Goal: Find specific page/section: Find specific page/section

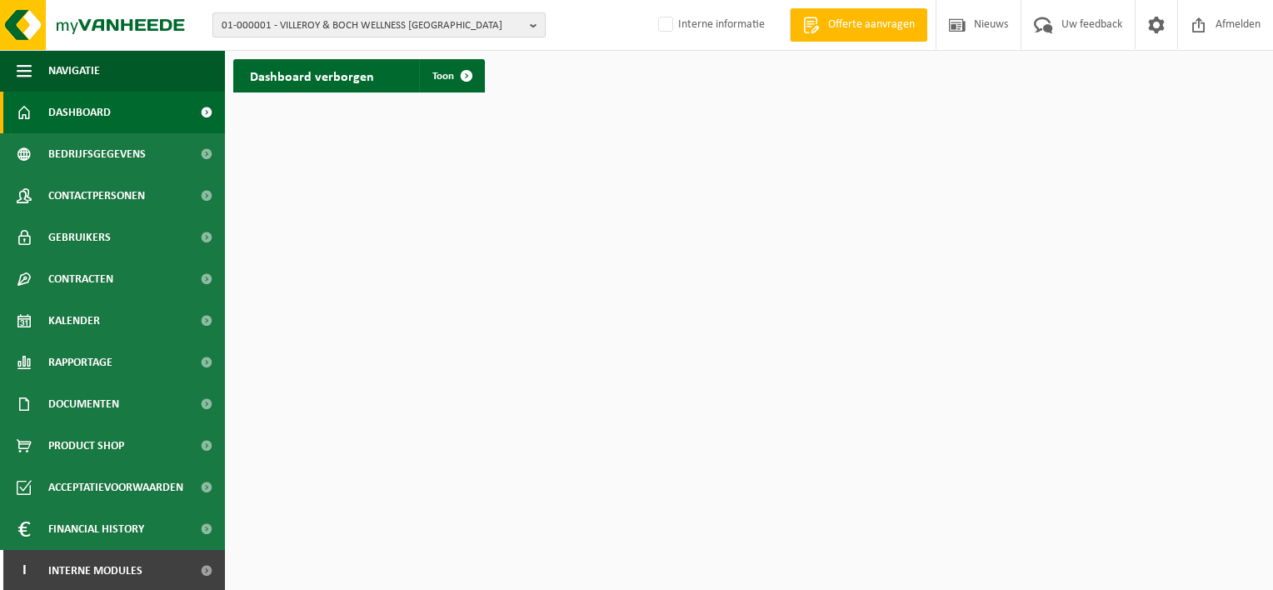
click at [432, 17] on span "01-000001 - VILLEROY & BOCH WELLNESS NV" at bounding box center [373, 25] width 302 height 25
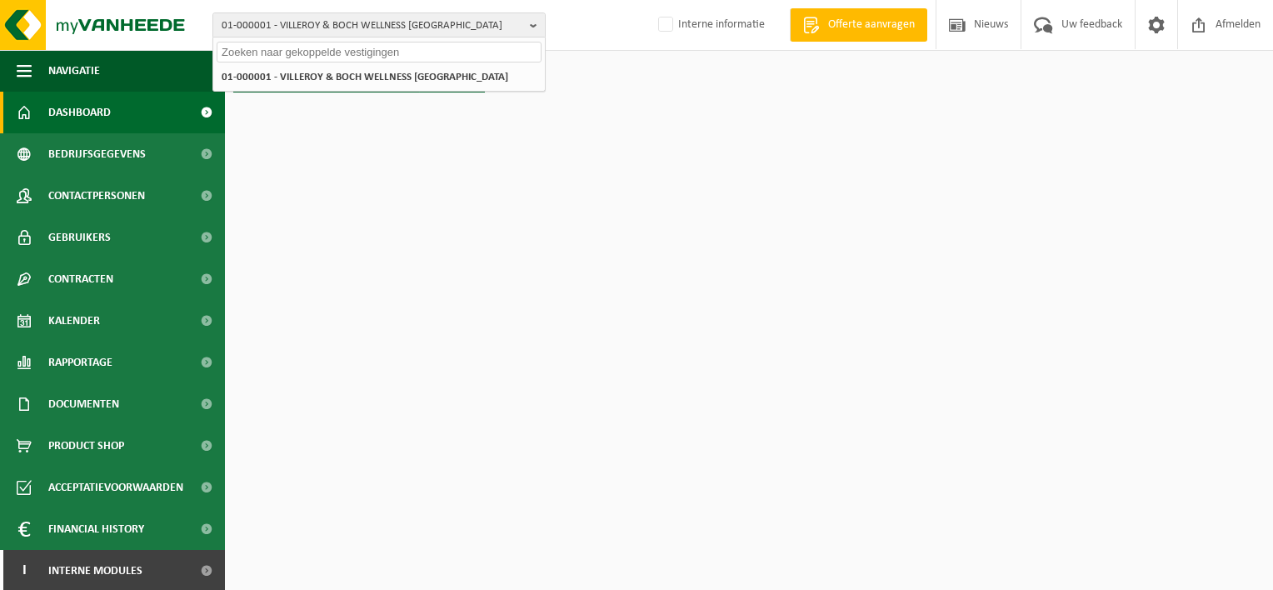
click at [346, 51] on input "text" at bounding box center [379, 52] width 325 height 21
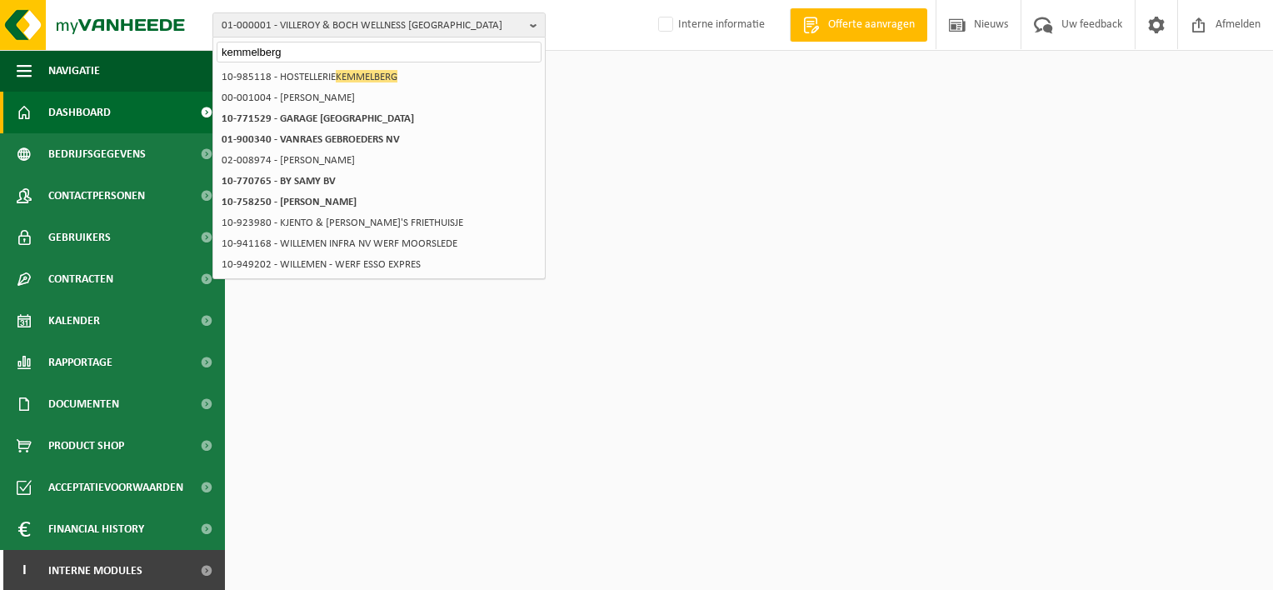
type input "kemmelberg"
click at [303, 27] on span "01-000001 - VILLEROY & BOCH WELLNESS NV" at bounding box center [373, 25] width 302 height 25
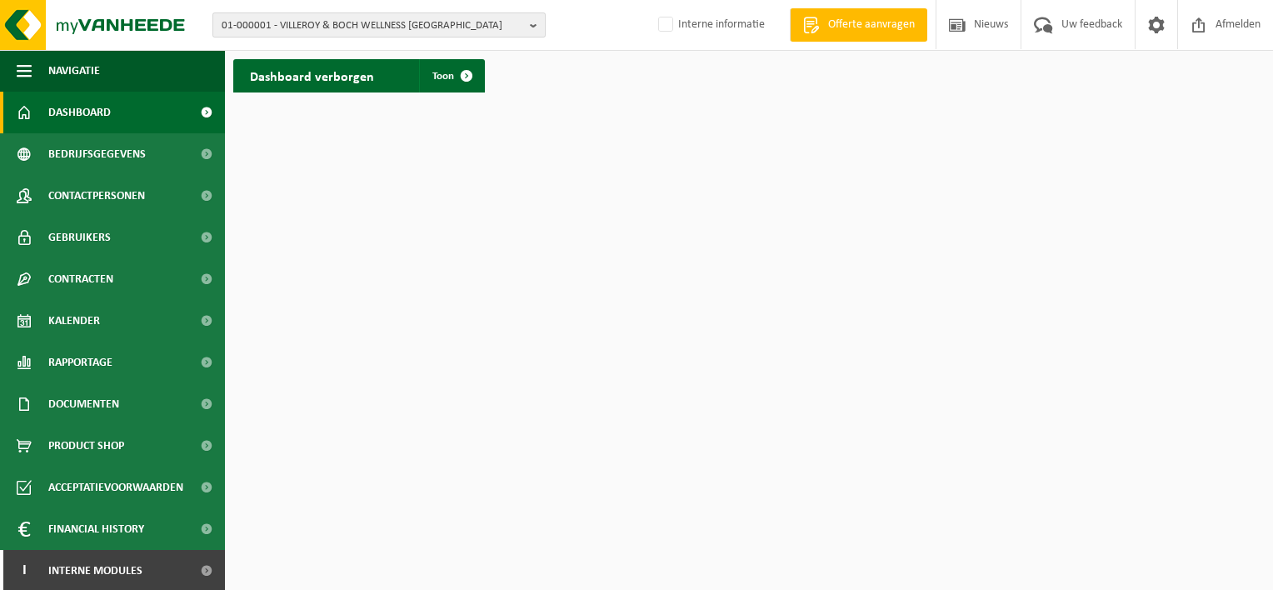
click at [424, 20] on span "01-000001 - VILLEROY & BOCH WELLNESS NV" at bounding box center [373, 25] width 302 height 25
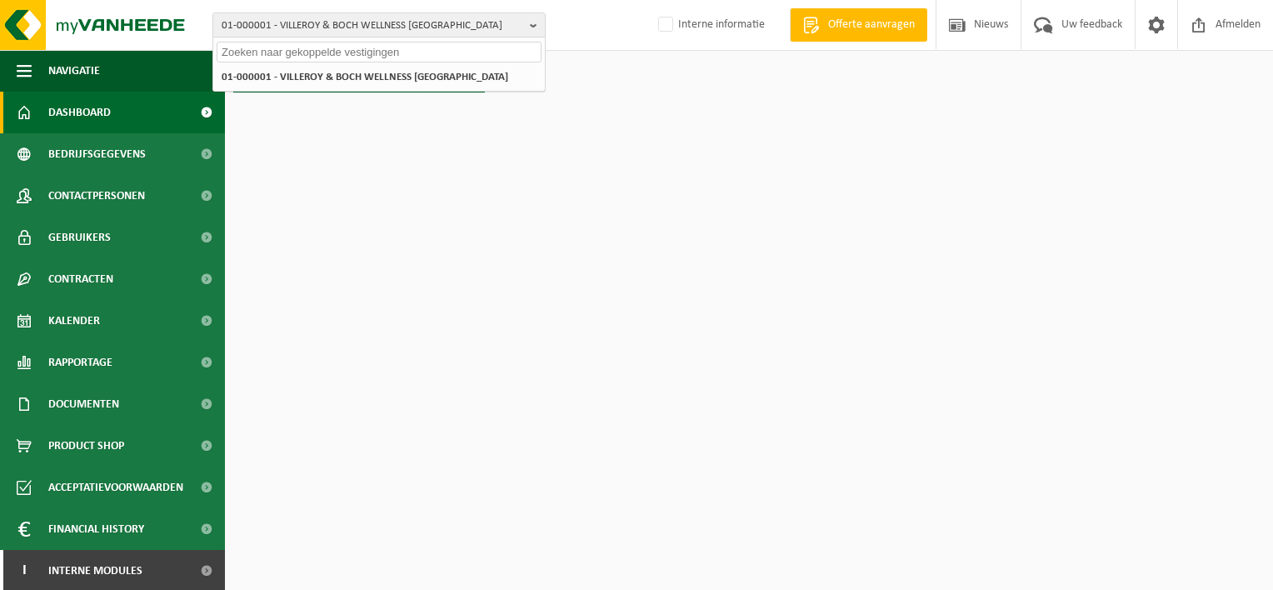
click at [338, 58] on input "text" at bounding box center [379, 52] width 325 height 21
paste input "01-099156"
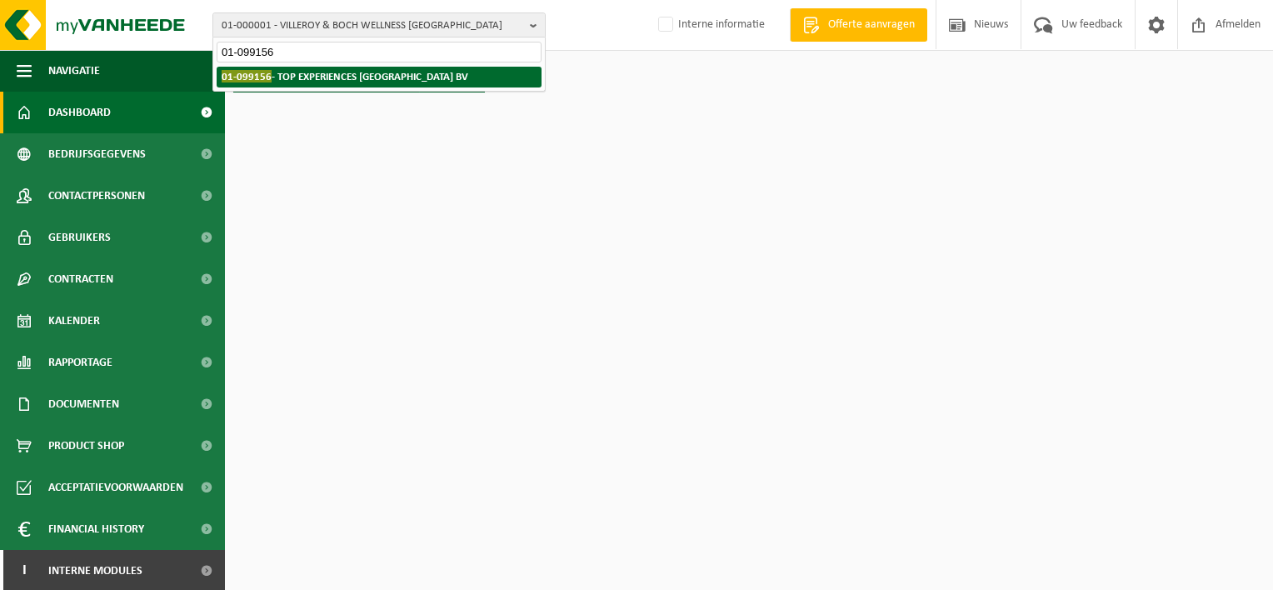
type input "01-099156"
click at [297, 80] on strong "01-099156 - TOP EXPERIENCES BELGIUM BV" at bounding box center [345, 76] width 247 height 12
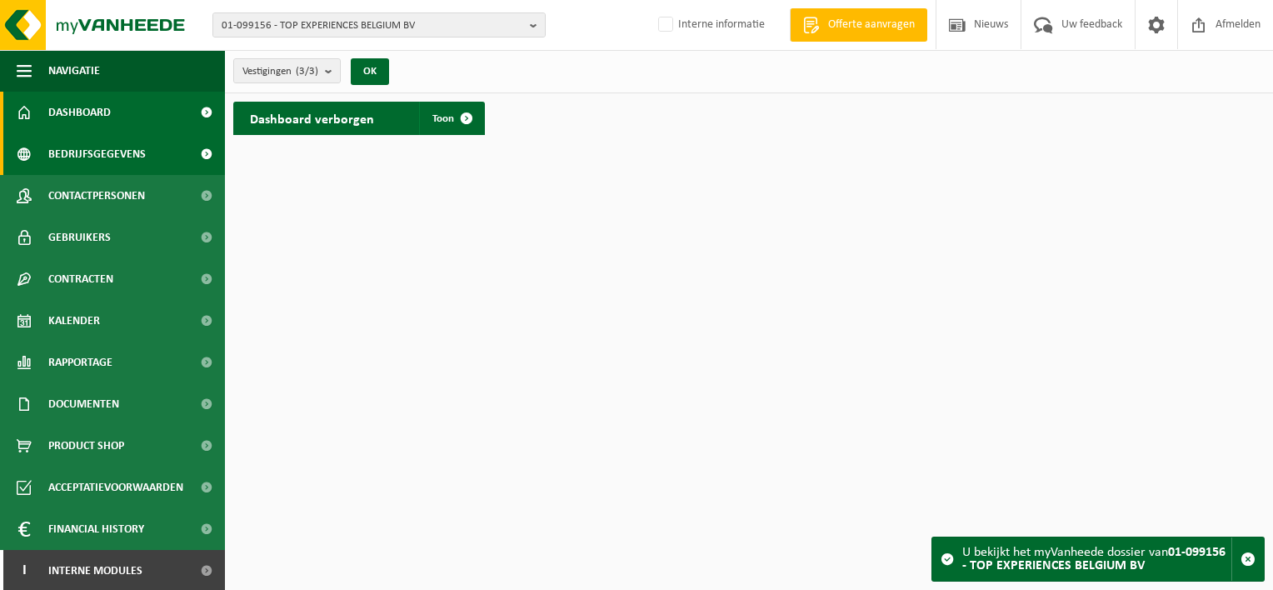
click at [97, 157] on span "Bedrijfsgegevens" at bounding box center [96, 154] width 97 height 42
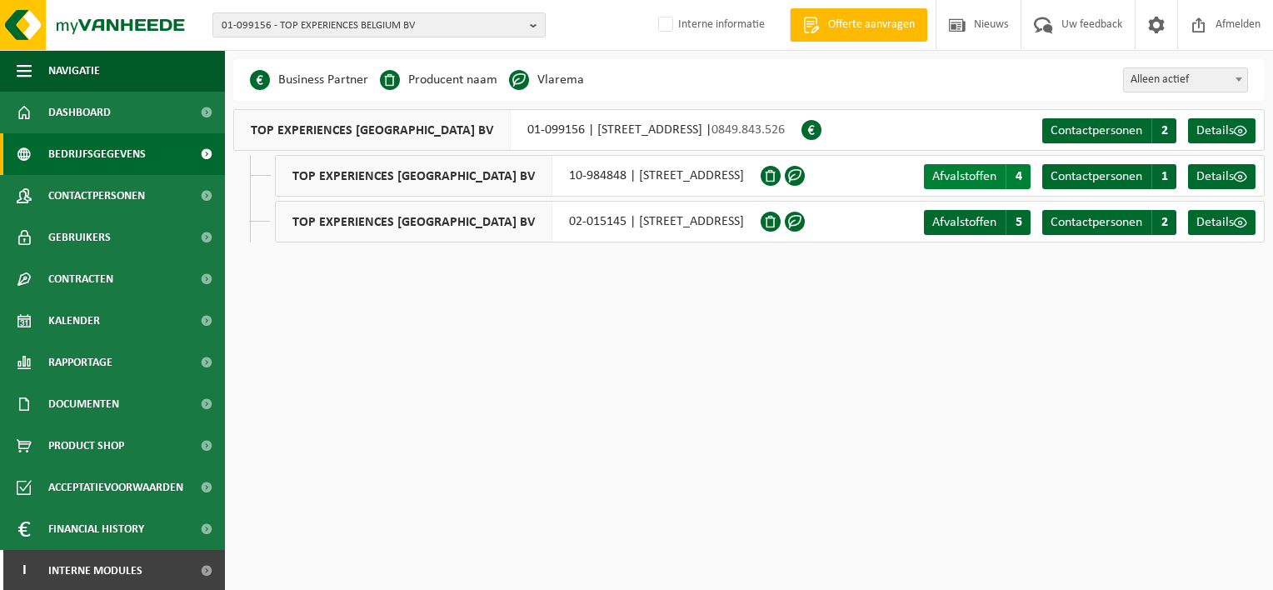
click at [1003, 180] on link "Afvalstoffen A 4" at bounding box center [977, 176] width 107 height 25
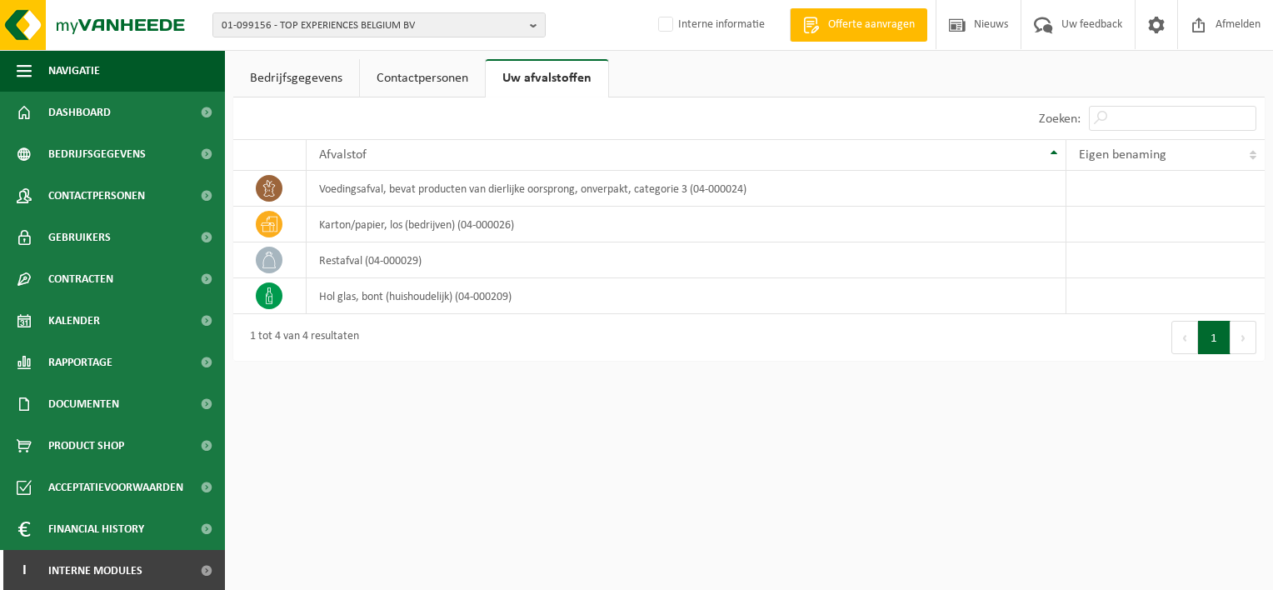
click at [309, 87] on link "Bedrijfsgegevens" at bounding box center [296, 78] width 126 height 38
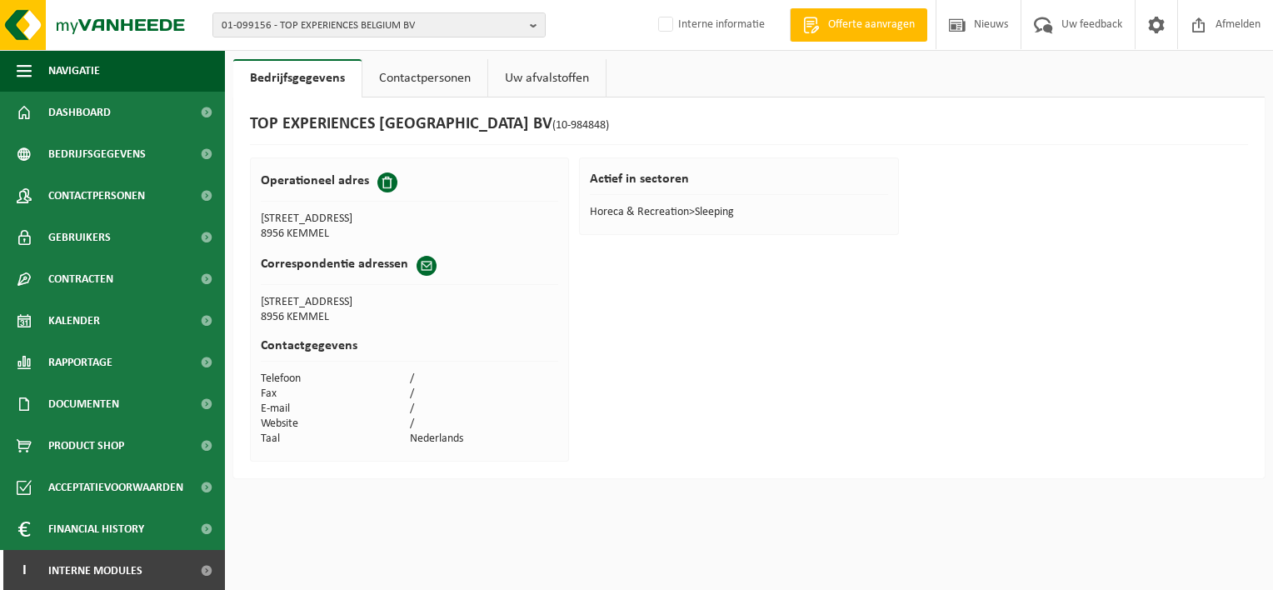
click at [400, 73] on link "Contactpersonen" at bounding box center [424, 78] width 125 height 38
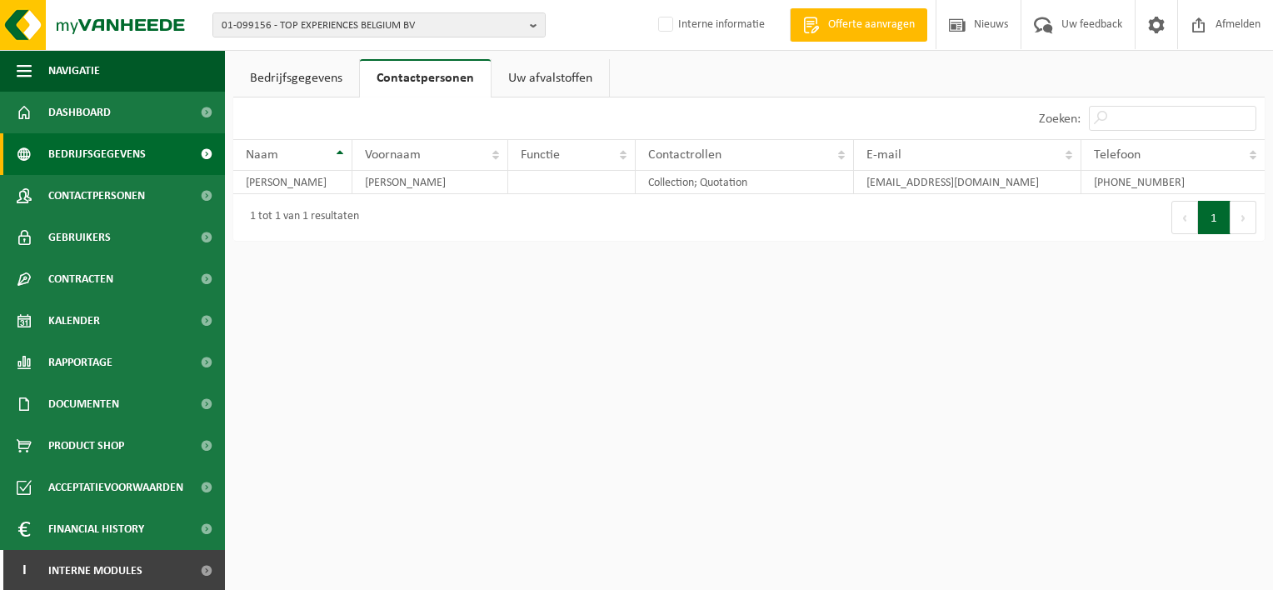
click at [97, 150] on span "Bedrijfsgegevens" at bounding box center [96, 154] width 97 height 42
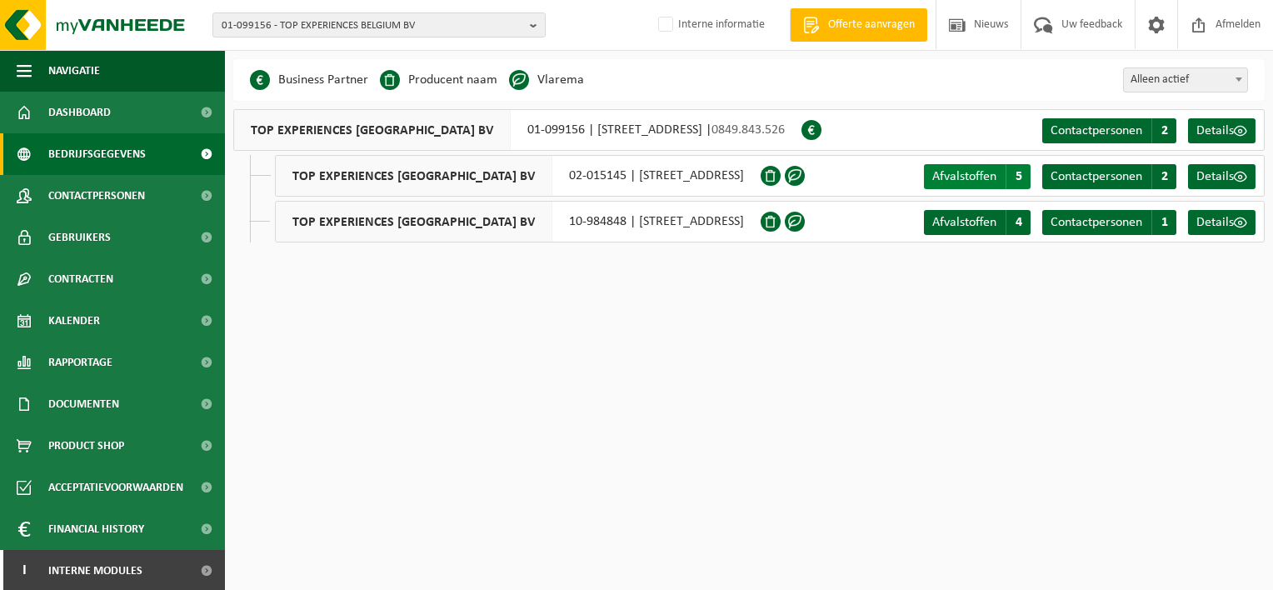
click at [1000, 180] on link "Afvalstoffen A 5" at bounding box center [977, 176] width 107 height 25
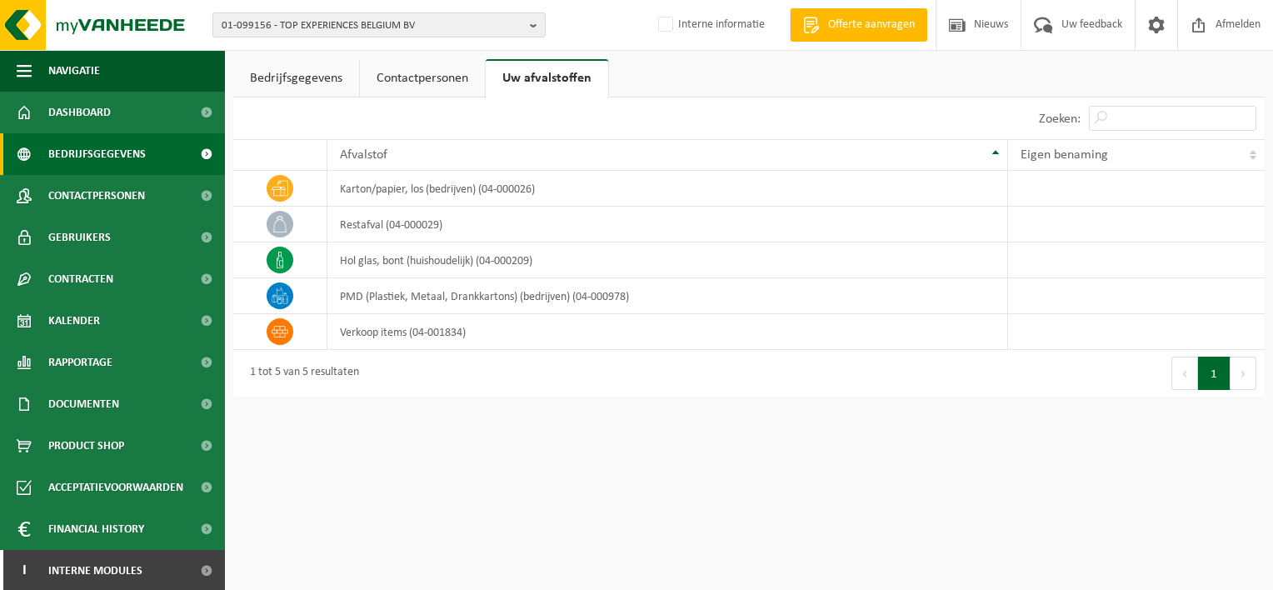
click at [108, 157] on span "Bedrijfsgegevens" at bounding box center [96, 154] width 97 height 42
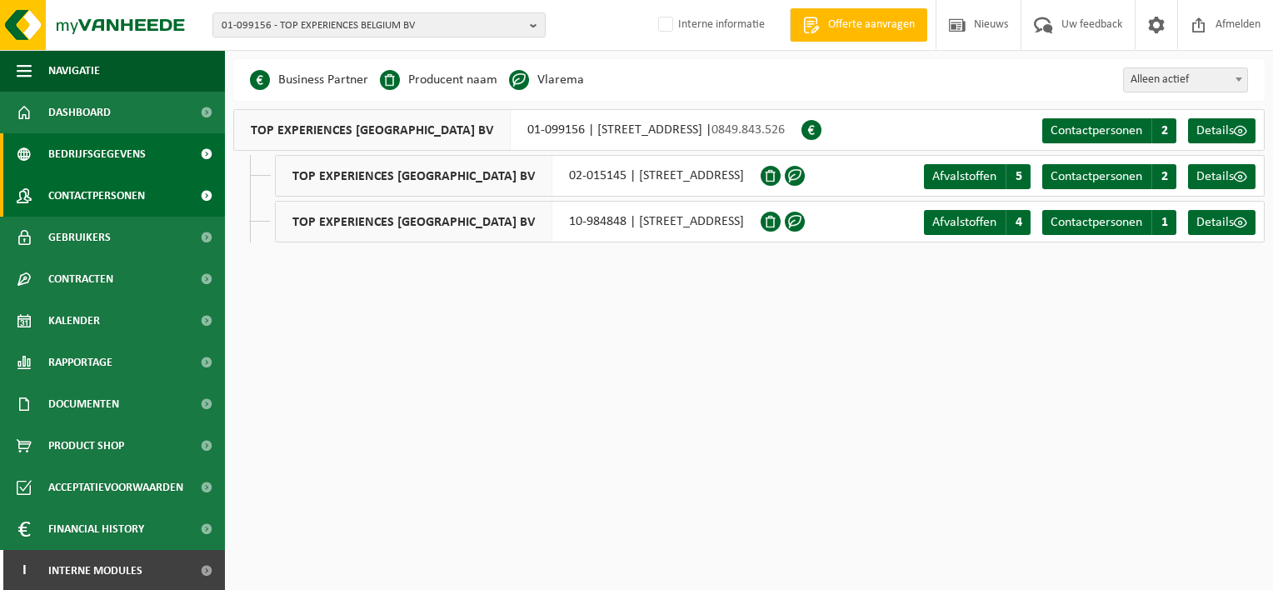
click at [98, 187] on span "Contactpersonen" at bounding box center [96, 196] width 97 height 42
